Goal: Task Accomplishment & Management: Manage account settings

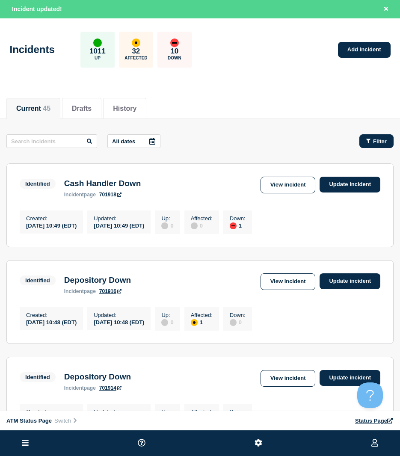
click at [371, 135] on button "Filter" at bounding box center [376, 141] width 34 height 14
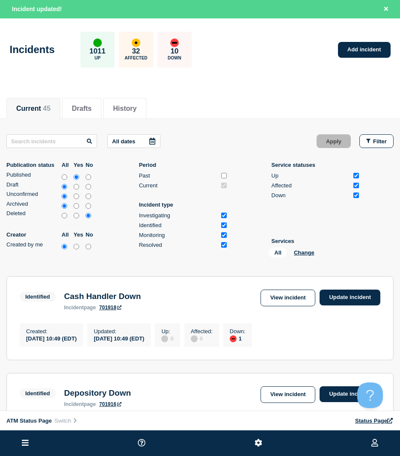
click at [319, 252] on div "All Change" at bounding box center [312, 254] width 86 height 13
click at [313, 252] on button "Change" at bounding box center [304, 252] width 21 height 6
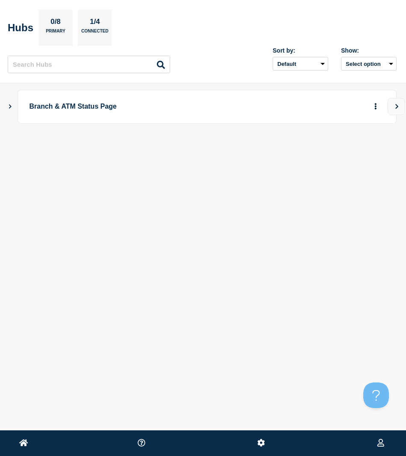
click at [9, 104] on icon "Show Connected Hubs" at bounding box center [10, 106] width 3 height 4
click at [366, 154] on button "button" at bounding box center [362, 148] width 14 height 13
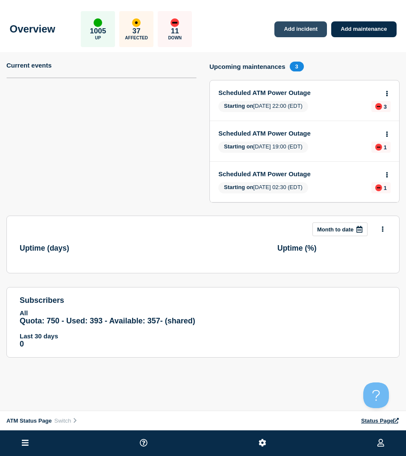
click at [293, 22] on link "Add incident" at bounding box center [301, 29] width 53 height 16
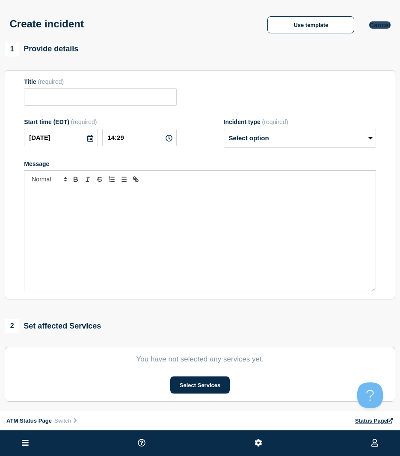
click at [390, 25] on button "Cancel" at bounding box center [379, 24] width 21 height 7
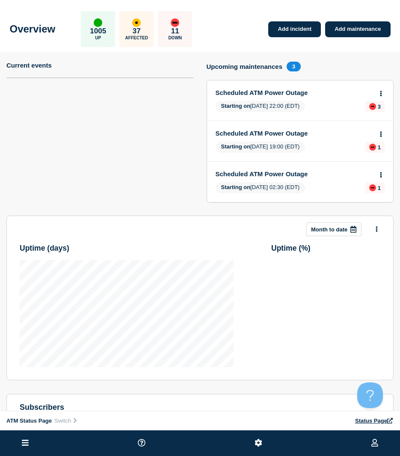
click at [25, 439] on icon at bounding box center [25, 443] width 7 height 8
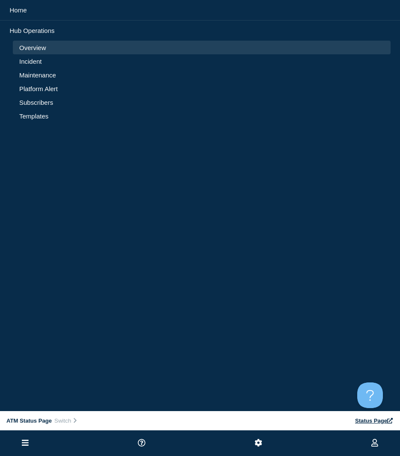
click at [37, 68] on li "Incident" at bounding box center [202, 75] width 378 height 14
click at [37, 62] on link "Incident" at bounding box center [201, 61] width 365 height 7
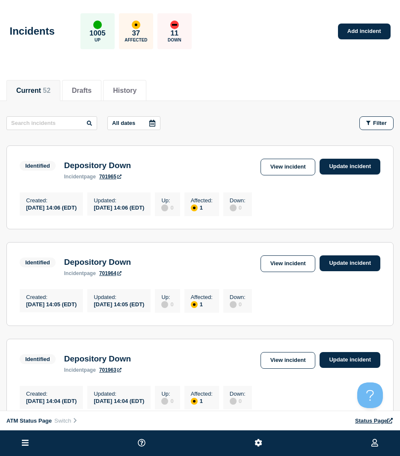
click at [392, 116] on div "Filter" at bounding box center [372, 123] width 43 height 14
drag, startPoint x: 387, startPoint y: 120, endPoint x: 382, endPoint y: 143, distance: 23.7
click at [387, 120] on button "Filter" at bounding box center [376, 123] width 34 height 14
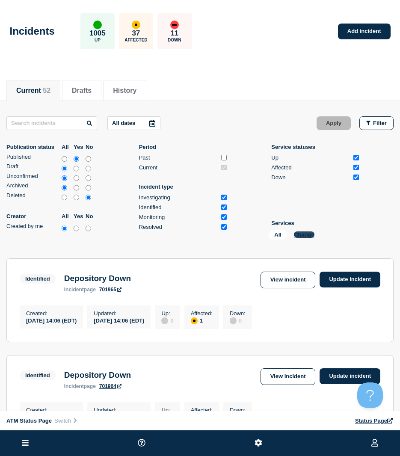
click at [295, 236] on button "Change" at bounding box center [304, 234] width 21 height 6
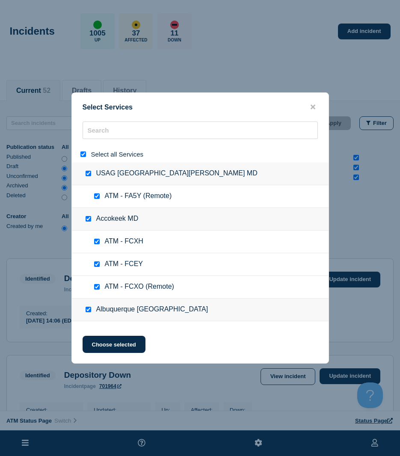
click at [83, 156] on input "select all" at bounding box center [83, 154] width 6 height 6
checkbox input "false"
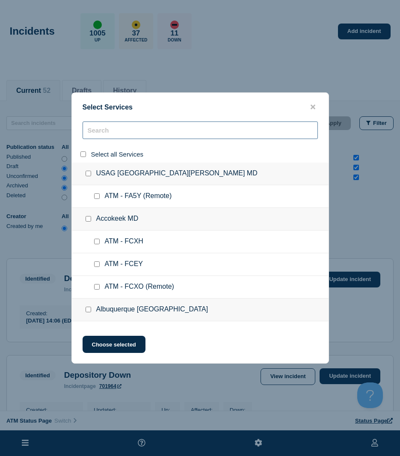
checkbox input "false"
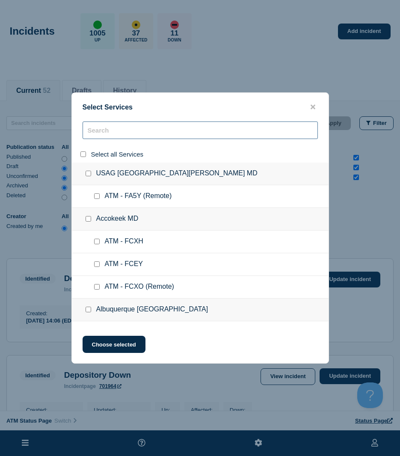
checkbox input "false"
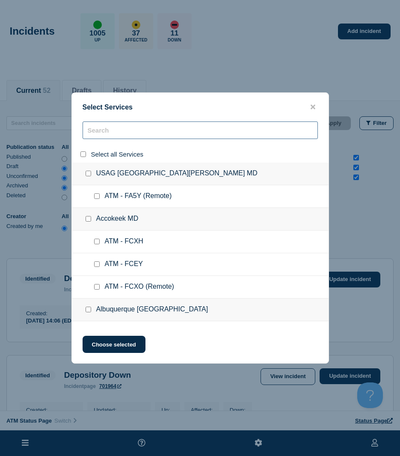
checkbox input "false"
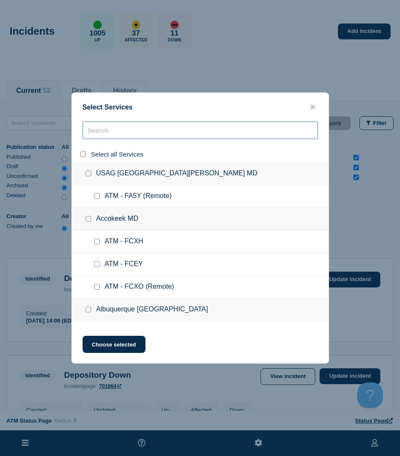
checkbox input "false"
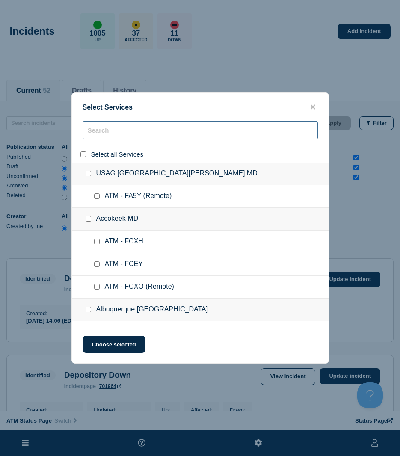
checkbox input "false"
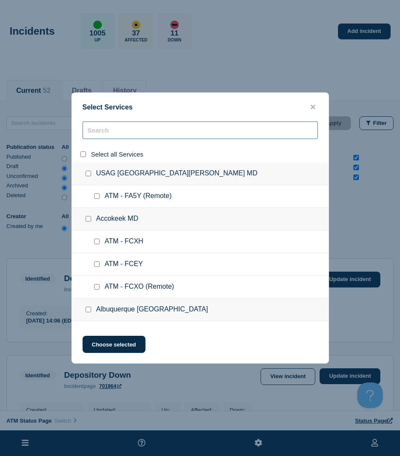
checkbox input "false"
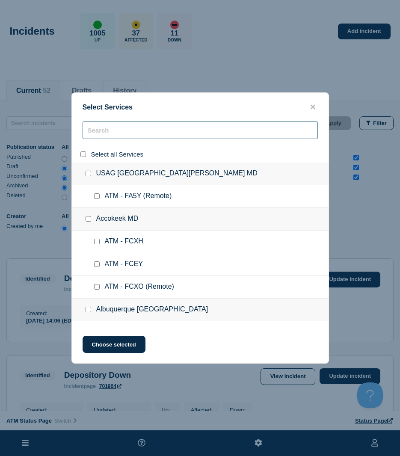
checkbox input "false"
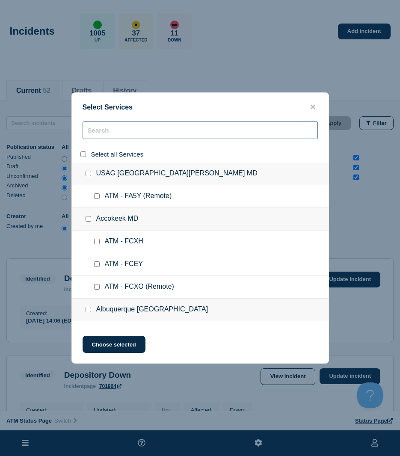
checkbox input "false"
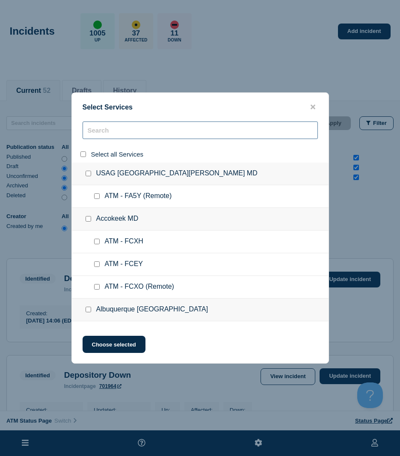
checkbox input "false"
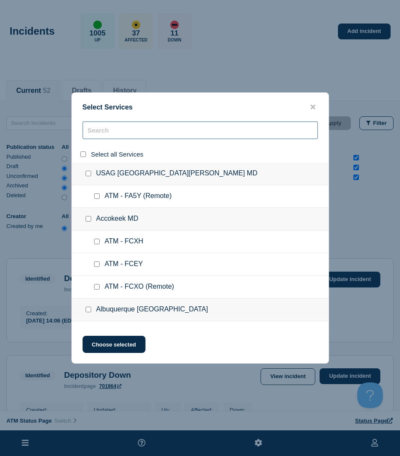
checkbox input "false"
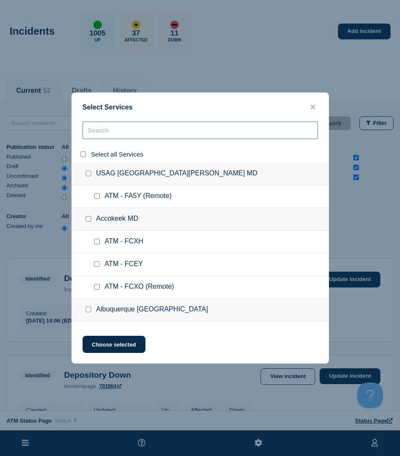
checkbox input "false"
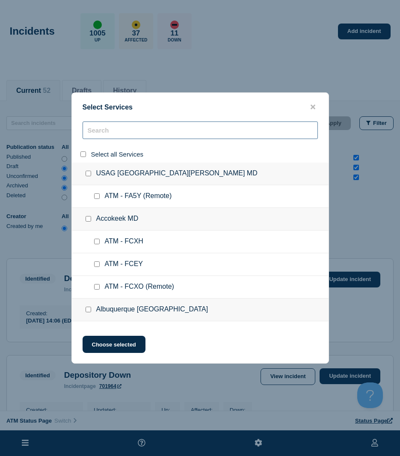
checkbox input "false"
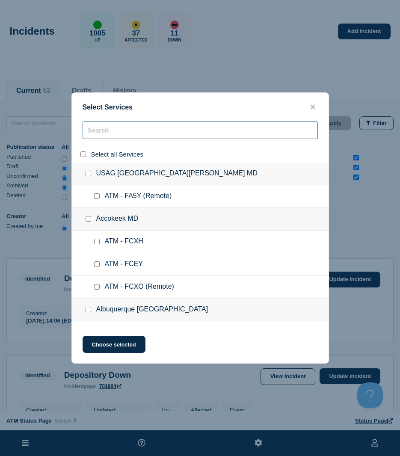
checkbox input "false"
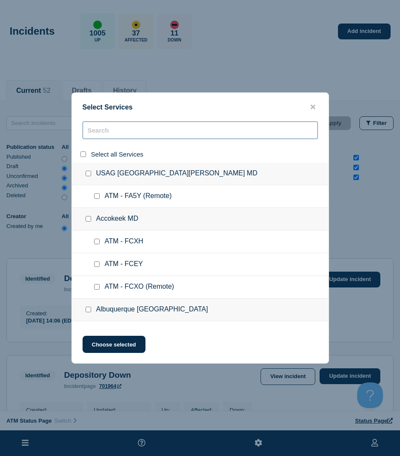
checkbox input "false"
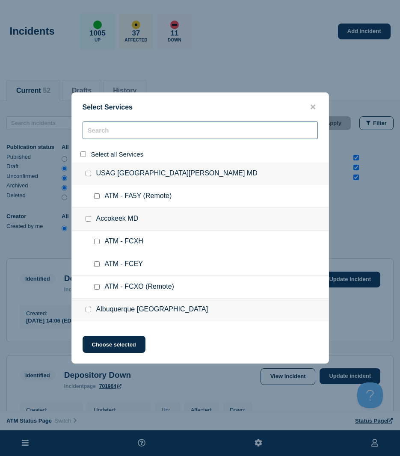
checkbox input "false"
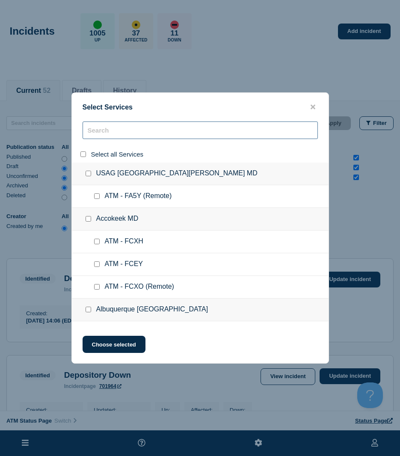
checkbox input "false"
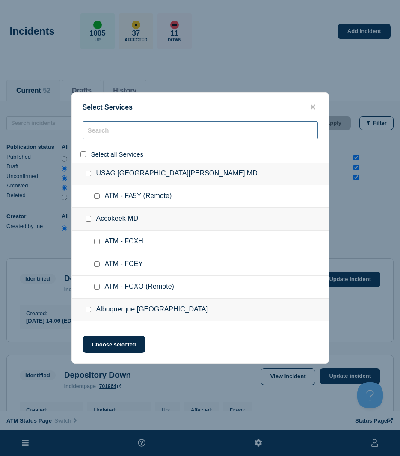
checkbox input "false"
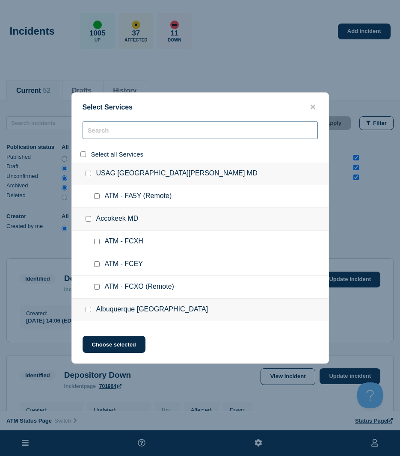
checkbox input "false"
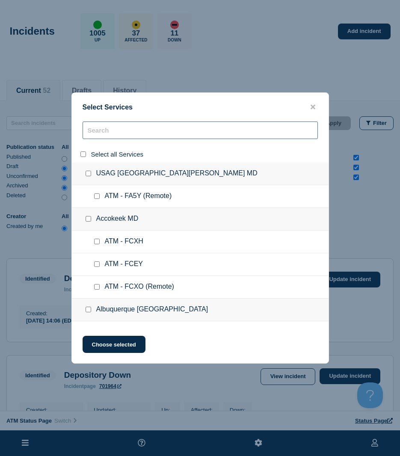
checkbox input "false"
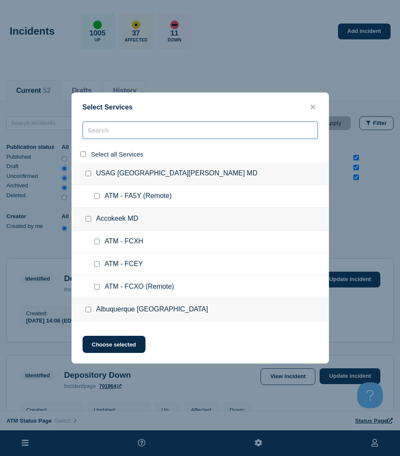
checkbox input "false"
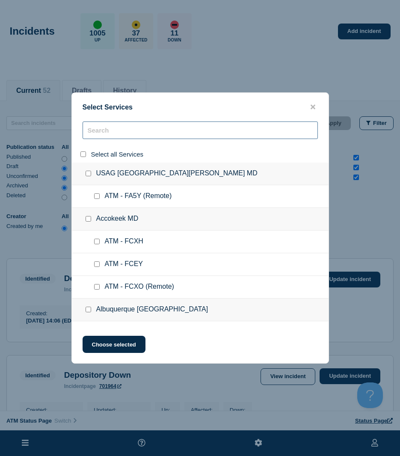
checkbox input "false"
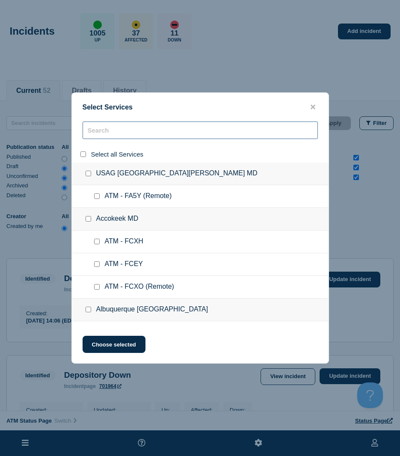
checkbox input "false"
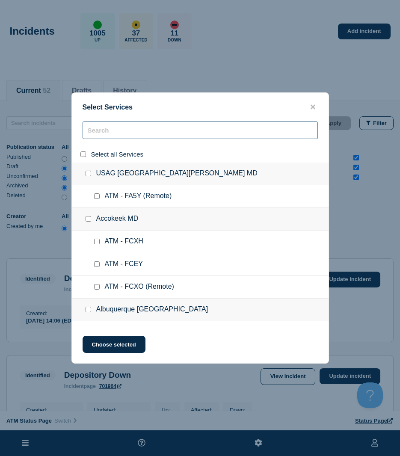
checkbox input "false"
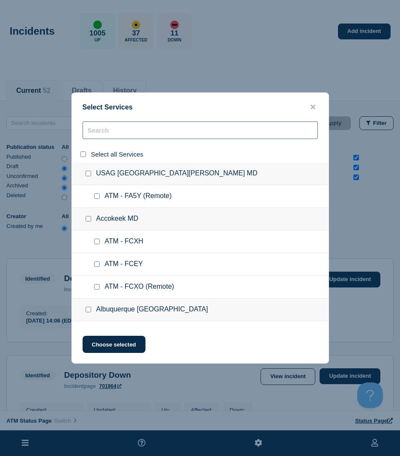
checkbox input "false"
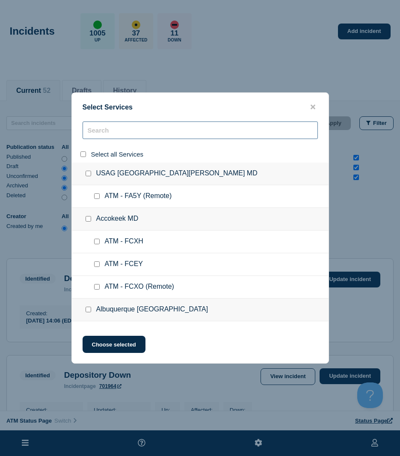
checkbox input "false"
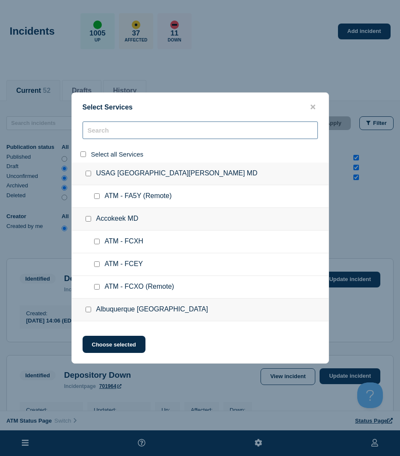
checkbox input "false"
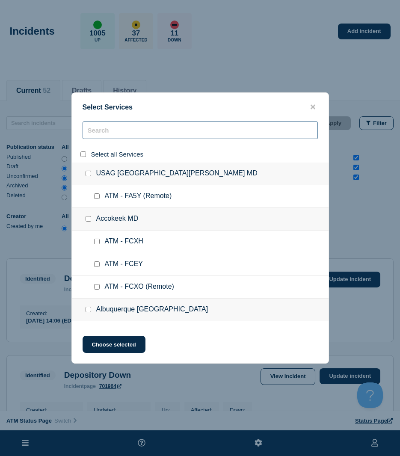
checkbox input "false"
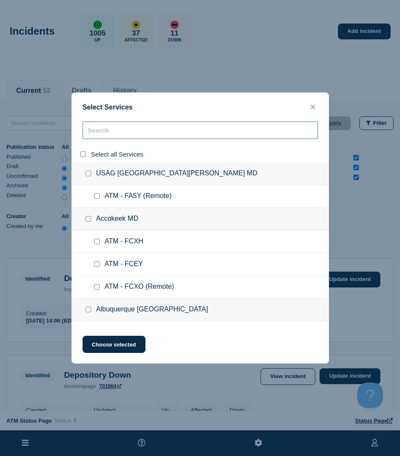
checkbox input "false"
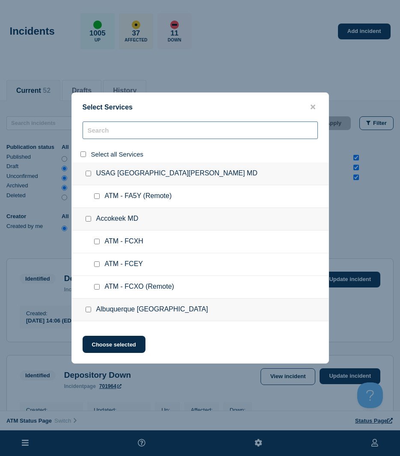
checkbox input "false"
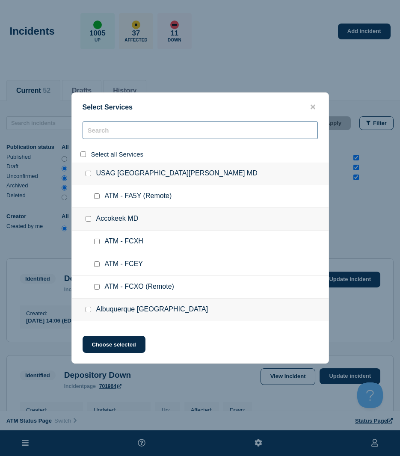
checkbox input "false"
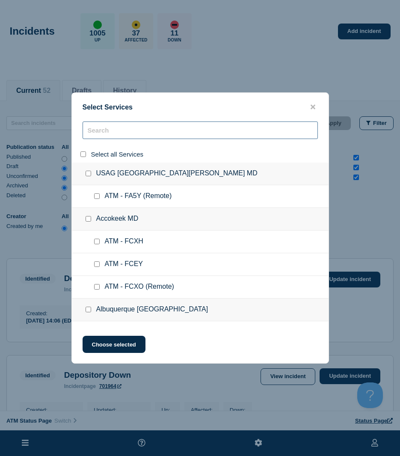
checkbox input "false"
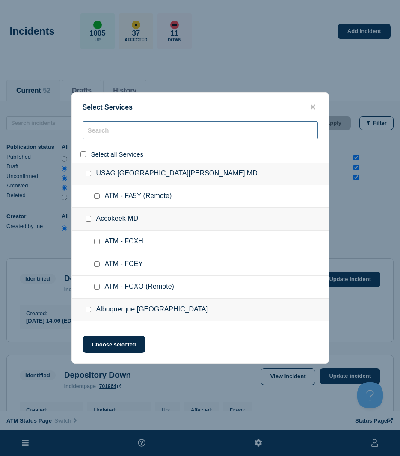
checkbox input "false"
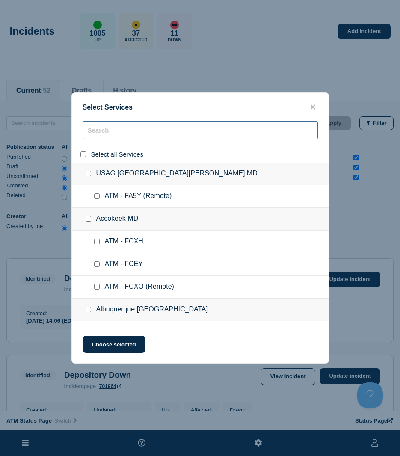
checkbox input "false"
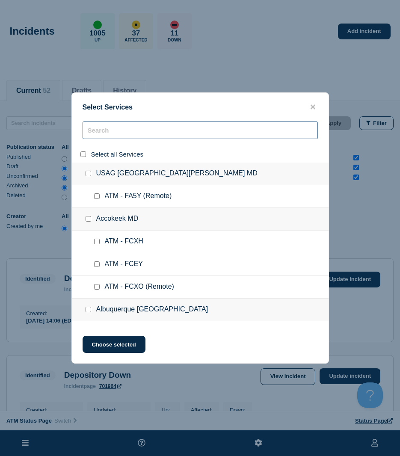
checkbox input "false"
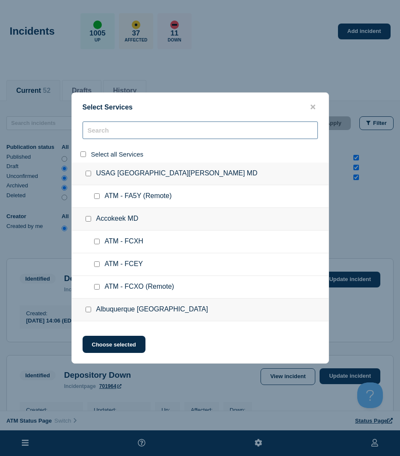
checkbox input "false"
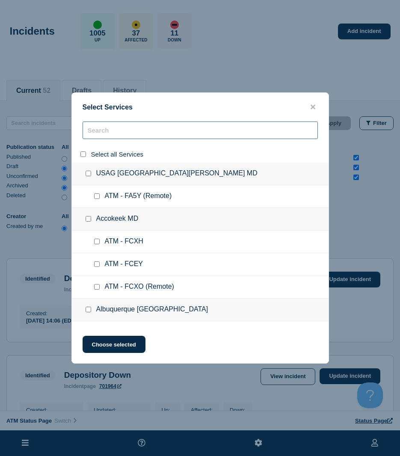
checkbox input "false"
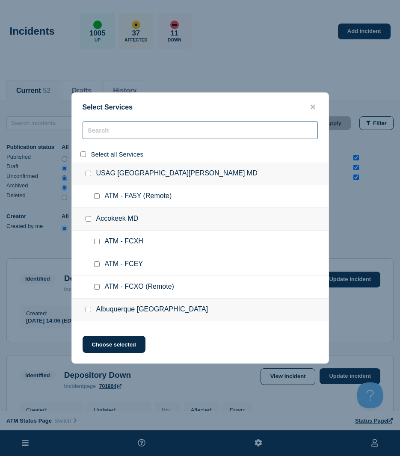
checkbox input "false"
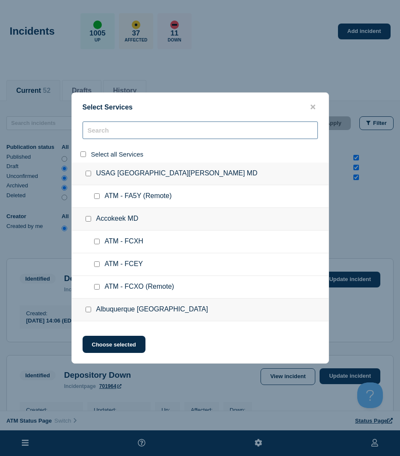
checkbox input "false"
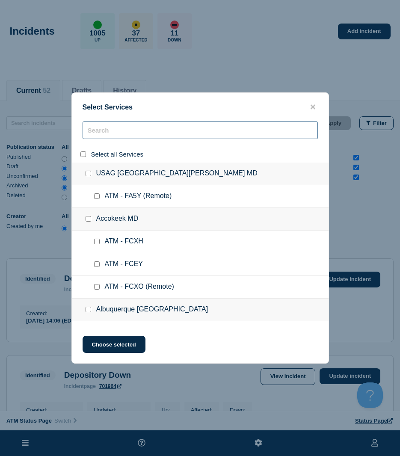
checkbox input "false"
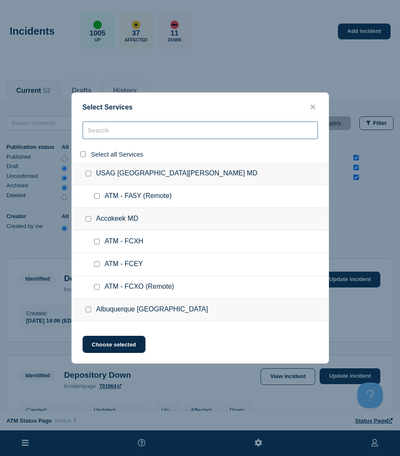
checkbox input "false"
click at [101, 132] on input "search" at bounding box center [200, 130] width 235 height 18
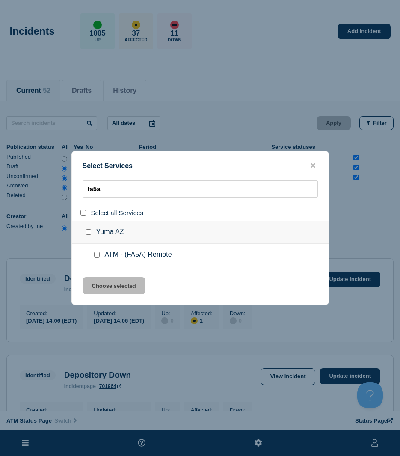
click at [97, 255] on input "service: ATM - (FA5A) Remote" at bounding box center [97, 255] width 6 height 6
drag, startPoint x: 96, startPoint y: 294, endPoint x: 96, endPoint y: 288, distance: 5.6
click at [96, 291] on button "Choose selected" at bounding box center [114, 285] width 63 height 17
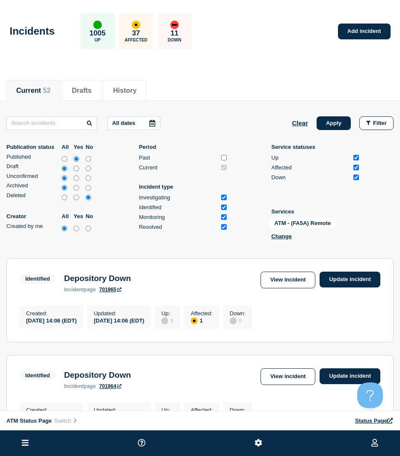
click at [325, 134] on div "All dates Clear Apply Filter Publication status All Yes No Published Draft Unco…" at bounding box center [199, 179] width 387 height 127
click at [327, 130] on div "All dates Clear Apply Filter Publication status All Yes No Published Draft Unco…" at bounding box center [199, 179] width 387 height 127
click at [325, 123] on button "Apply" at bounding box center [334, 123] width 34 height 14
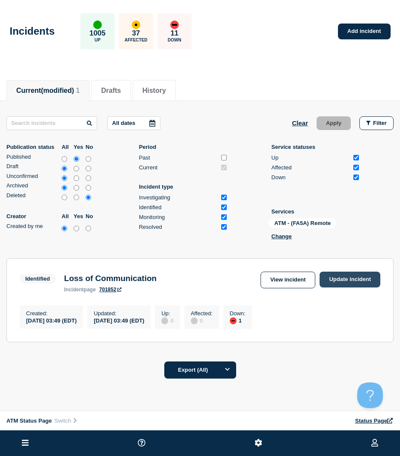
click at [339, 280] on link "Update incident" at bounding box center [350, 280] width 61 height 16
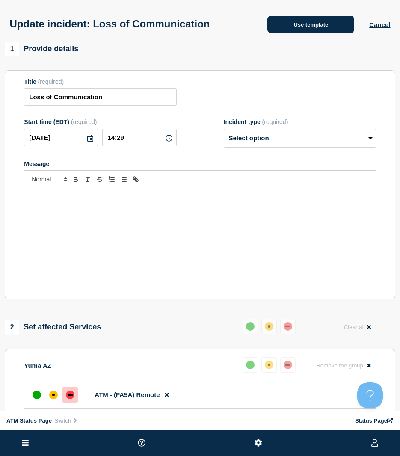
click at [293, 21] on button "Use template" at bounding box center [310, 24] width 87 height 17
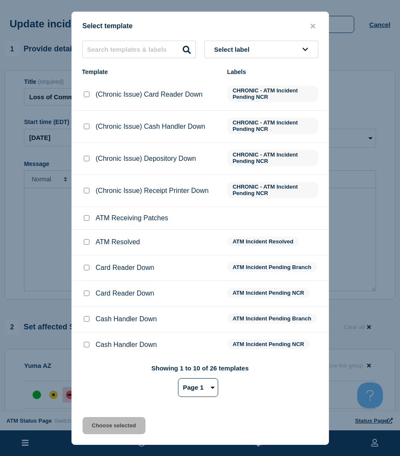
click at [88, 245] on input "ATM Resolved checkbox" at bounding box center [87, 242] width 6 height 6
click at [104, 425] on button "Choose selected" at bounding box center [114, 425] width 63 height 17
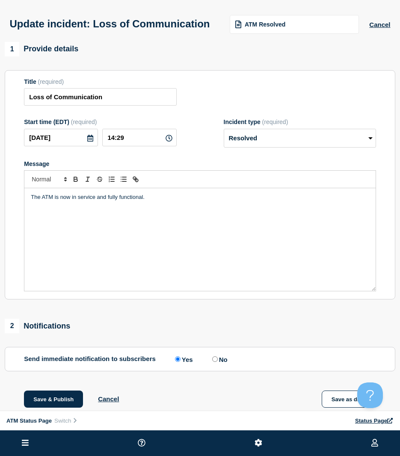
scroll to position [43, 0]
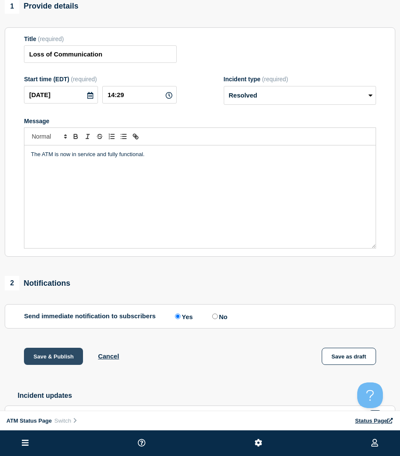
click at [47, 365] on button "Save & Publish" at bounding box center [53, 356] width 59 height 17
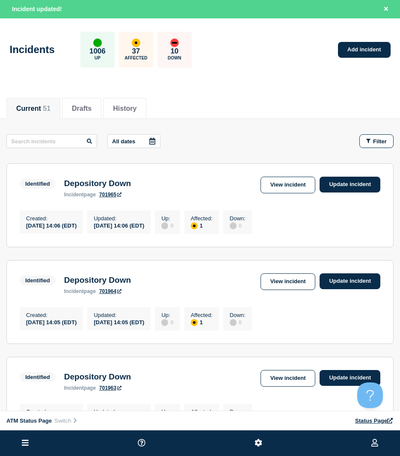
drag, startPoint x: 390, startPoint y: 137, endPoint x: 387, endPoint y: 160, distance: 23.7
click at [390, 137] on button "Filter" at bounding box center [376, 141] width 34 height 14
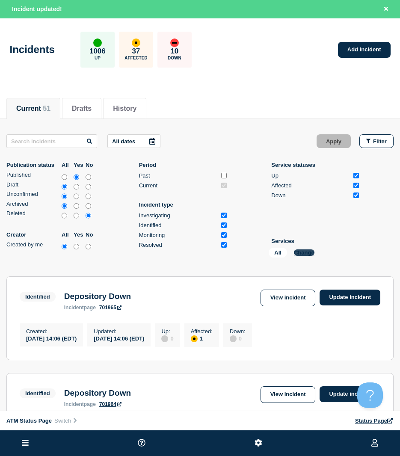
click at [308, 254] on button "Change" at bounding box center [304, 252] width 21 height 6
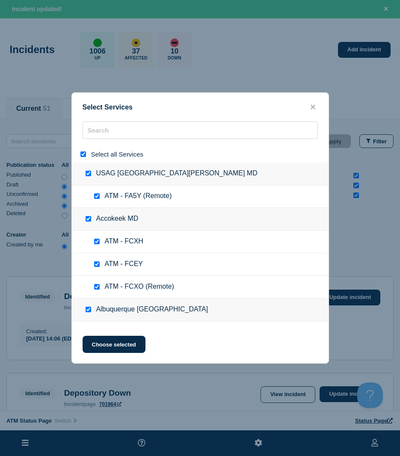
click at [86, 151] on div at bounding box center [85, 154] width 12 height 8
click at [85, 154] on input "select all" at bounding box center [83, 154] width 6 height 6
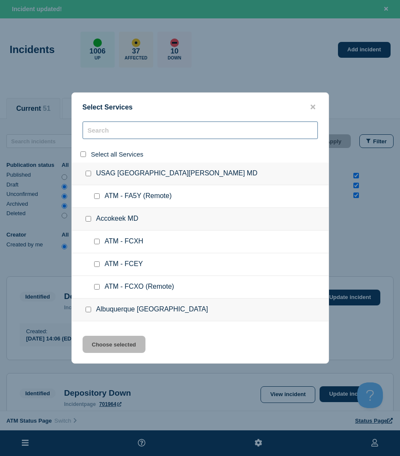
click at [112, 136] on input "search" at bounding box center [200, 130] width 235 height 18
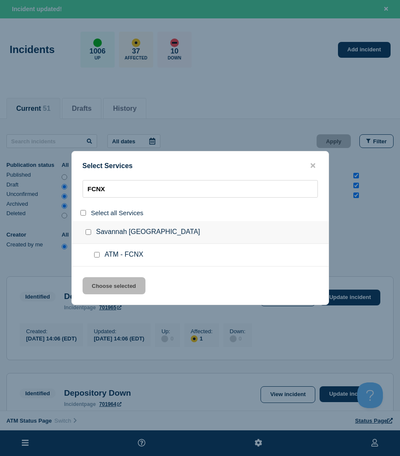
click at [97, 256] on input "service: ATM - FCNX" at bounding box center [97, 255] width 6 height 6
click at [92, 286] on button "Choose selected" at bounding box center [114, 285] width 63 height 17
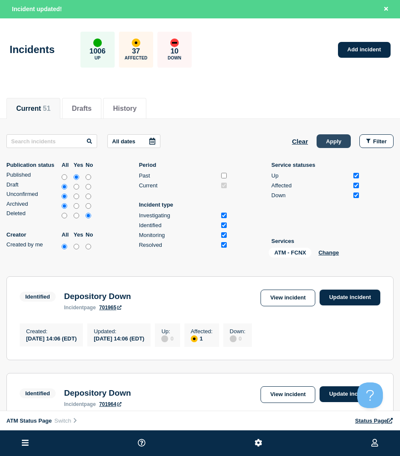
click at [334, 140] on button "Apply" at bounding box center [334, 141] width 34 height 14
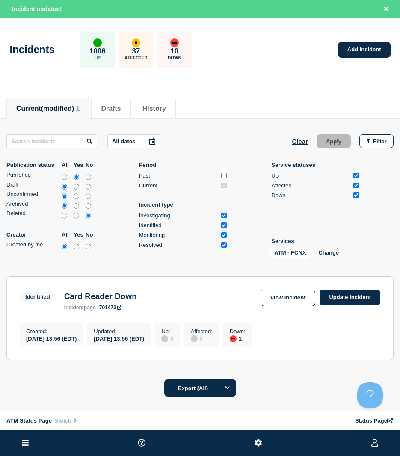
click at [351, 306] on div "View incident Update incident" at bounding box center [321, 298] width 120 height 17
click at [345, 298] on link "Update incident" at bounding box center [350, 298] width 61 height 16
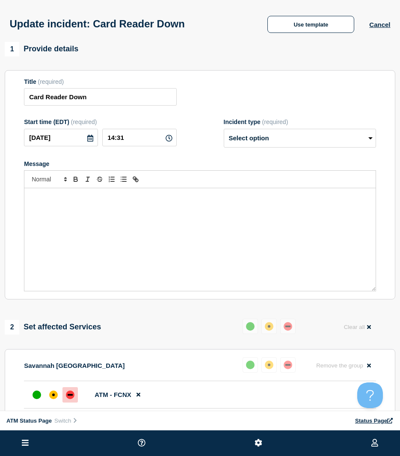
click at [303, 34] on div "Update incident: Card Reader Down Use template Cancel" at bounding box center [200, 21] width 400 height 42
click at [304, 28] on button "Use template" at bounding box center [310, 24] width 87 height 17
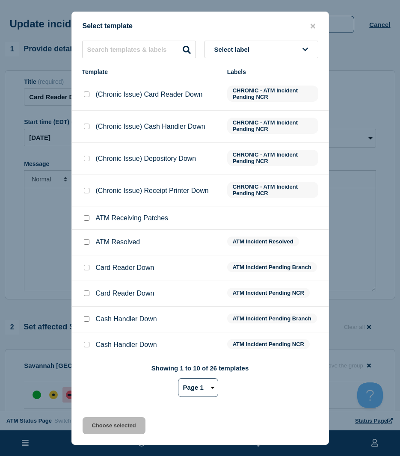
click at [86, 243] on input "ATM Resolved checkbox" at bounding box center [87, 242] width 6 height 6
click at [126, 432] on button "Choose selected" at bounding box center [114, 425] width 63 height 17
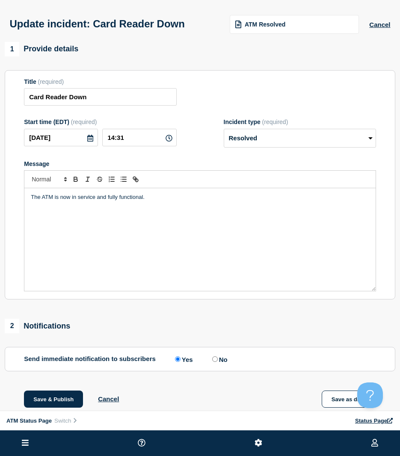
scroll to position [43, 0]
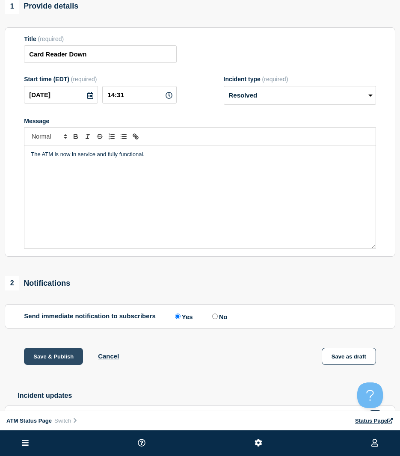
click at [69, 358] on button "Save & Publish" at bounding box center [53, 356] width 59 height 17
